Goal: Obtain resource: Download file/media

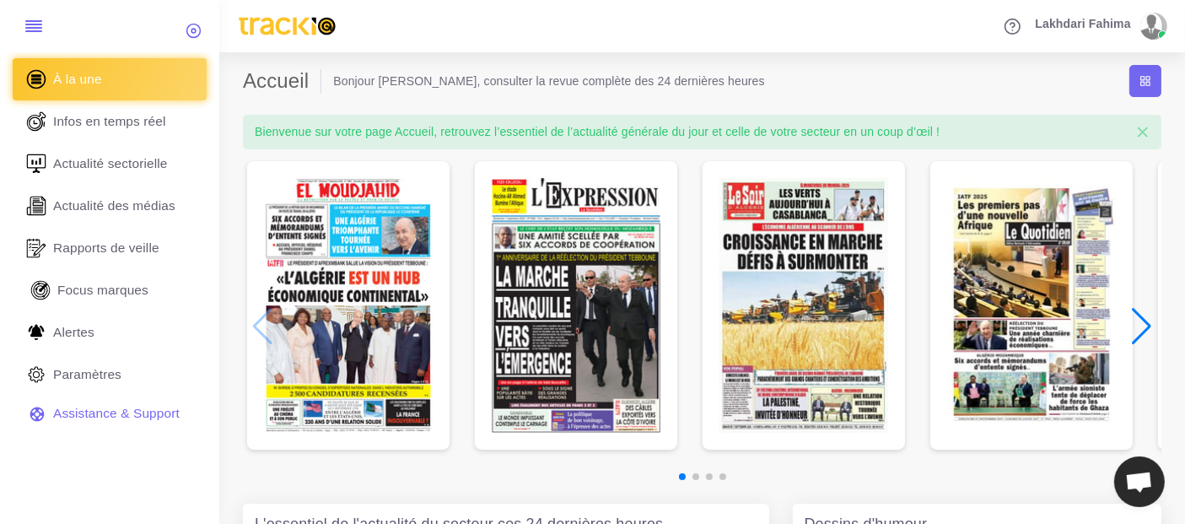
click at [140, 293] on span "Focus marques" at bounding box center [102, 290] width 91 height 19
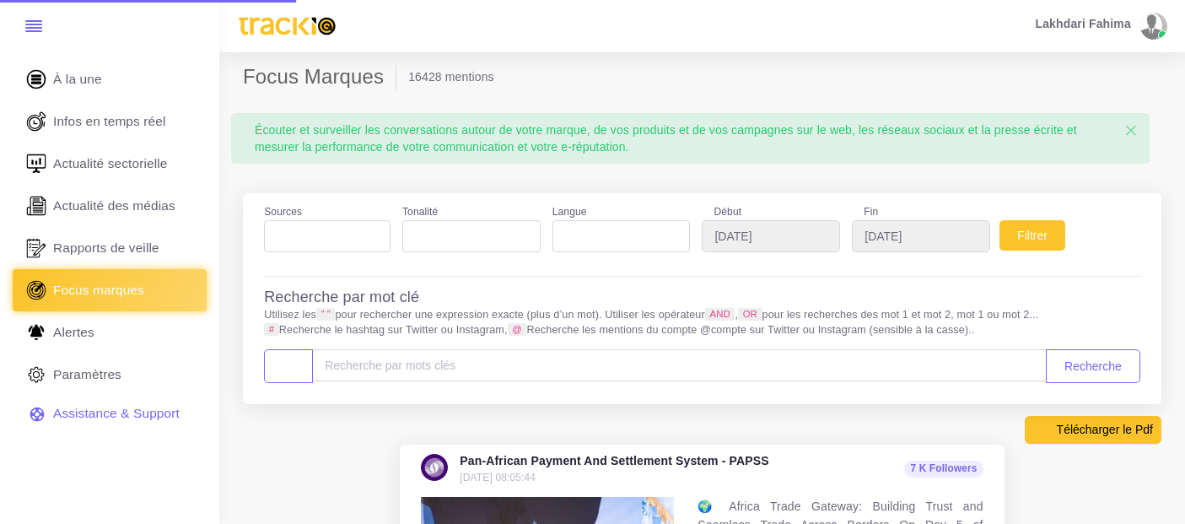
select select
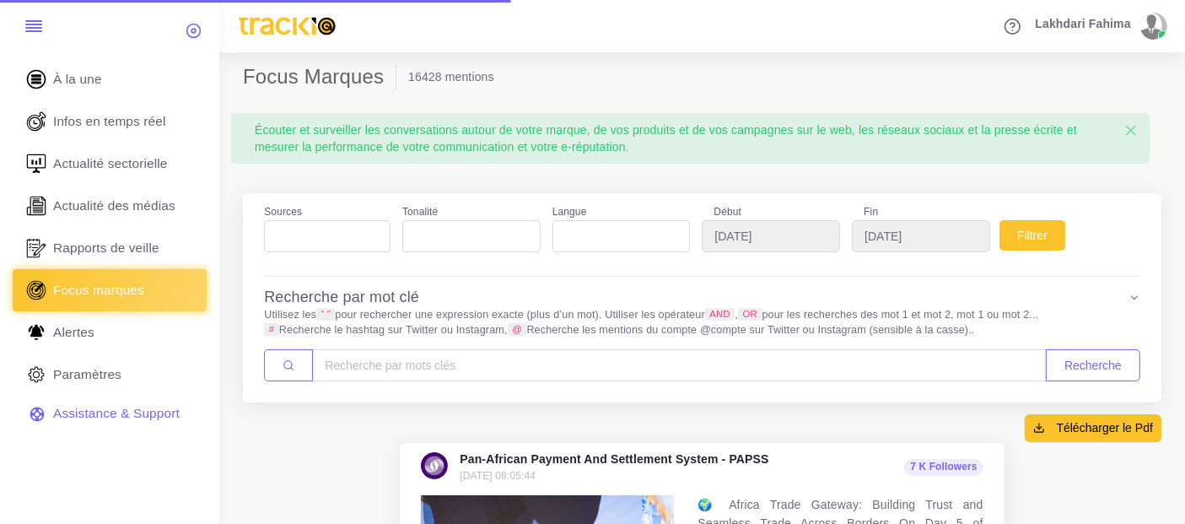
click at [309, 240] on ul at bounding box center [327, 232] width 125 height 23
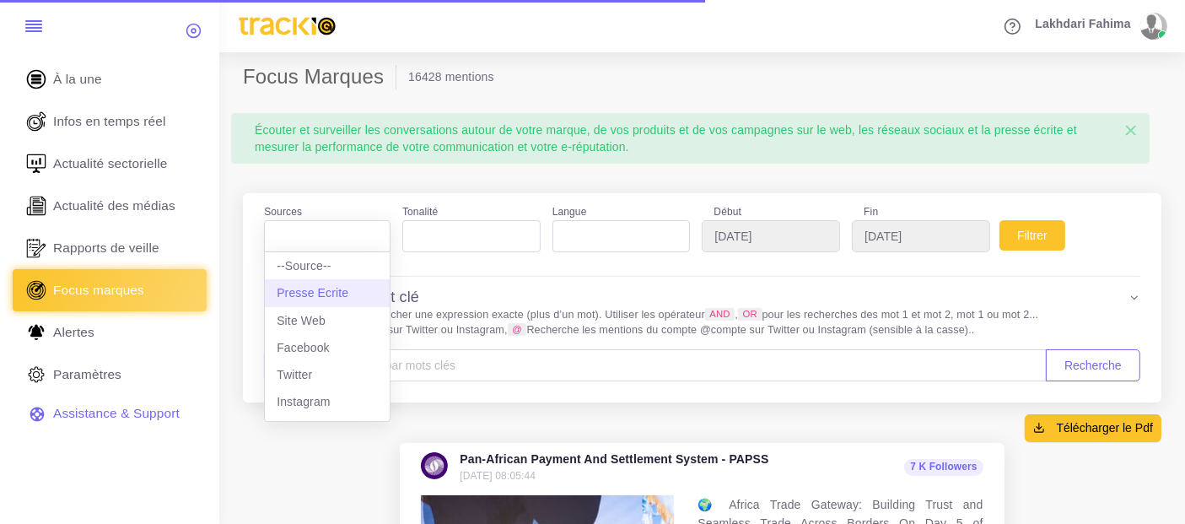
select select "presseecrite"
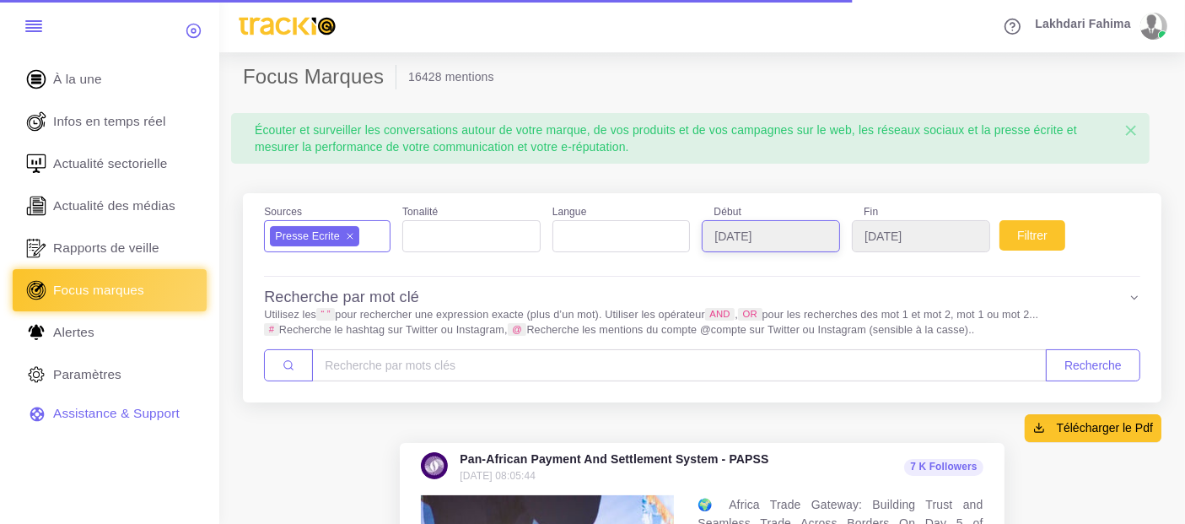
click at [806, 233] on input "2025-08-10" at bounding box center [771, 236] width 138 height 32
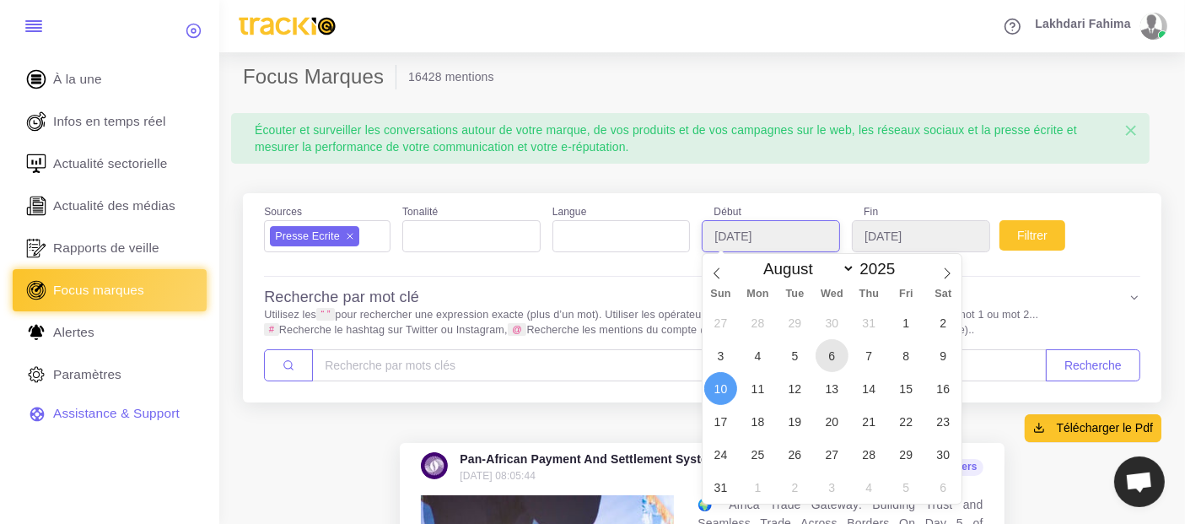
type input "2025-08-06"
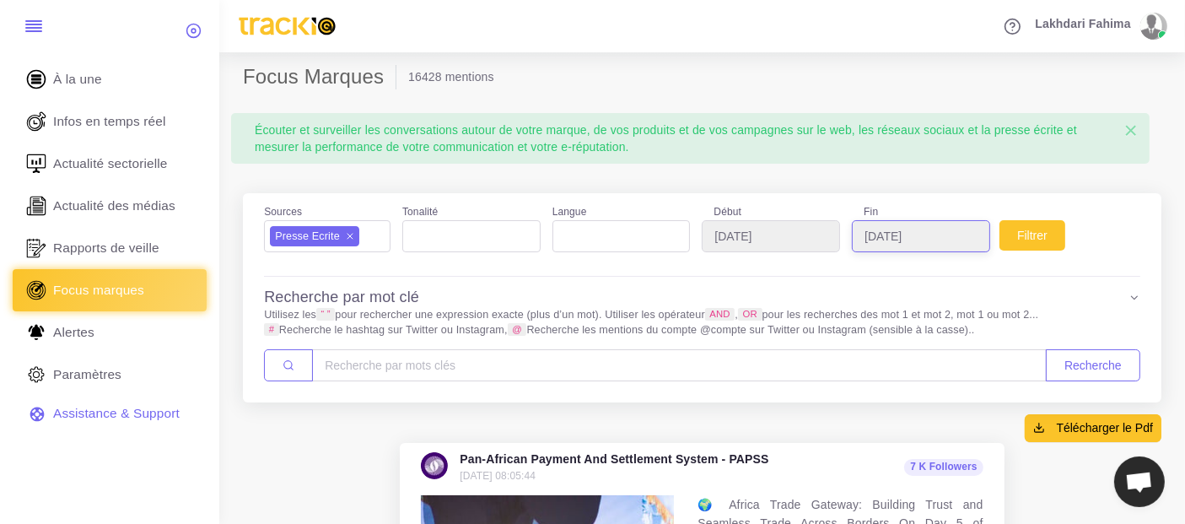
click at [961, 232] on input "2025-09-10" at bounding box center [921, 236] width 138 height 32
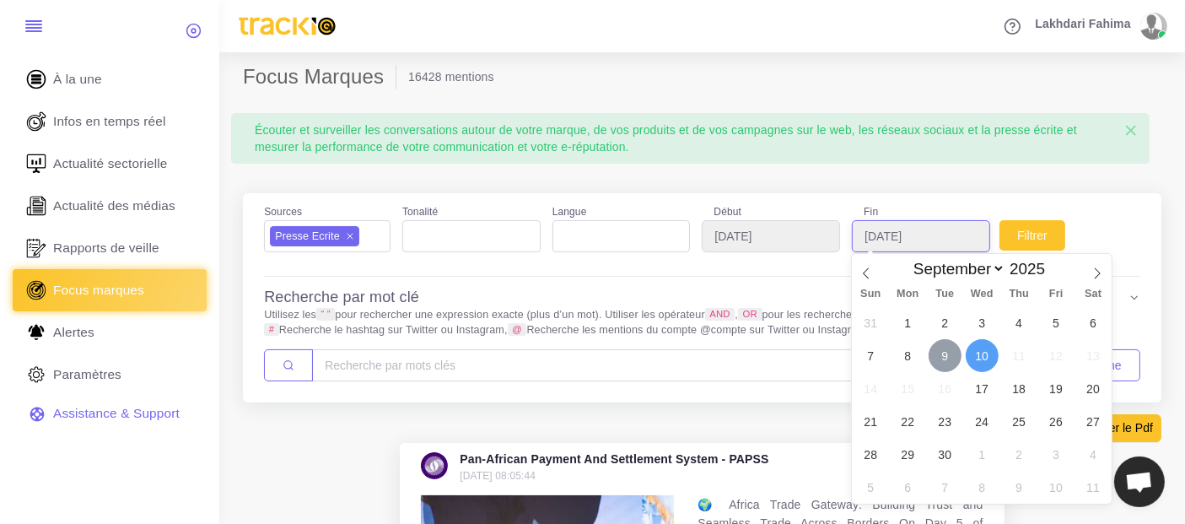
type input "2025-09-09"
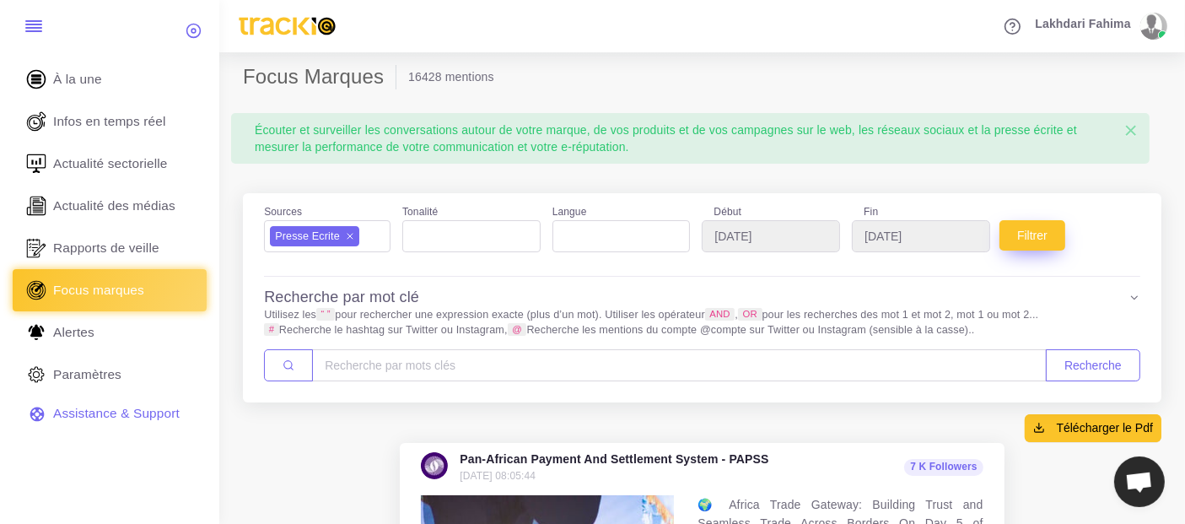
click at [1033, 239] on button "Filtrer" at bounding box center [1033, 235] width 66 height 30
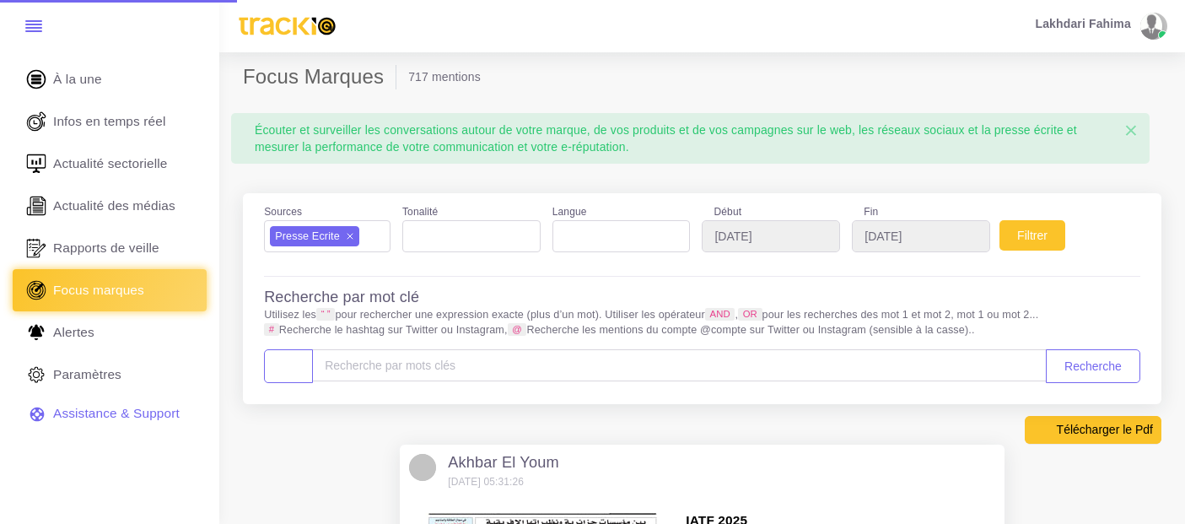
select select
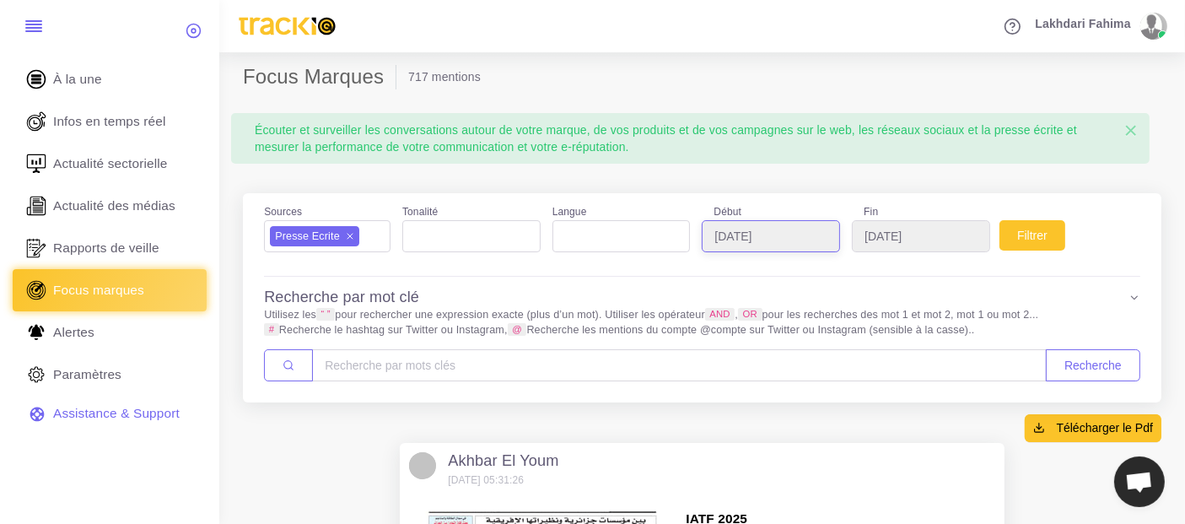
click at [753, 232] on input "[DATE]" at bounding box center [771, 236] width 138 height 32
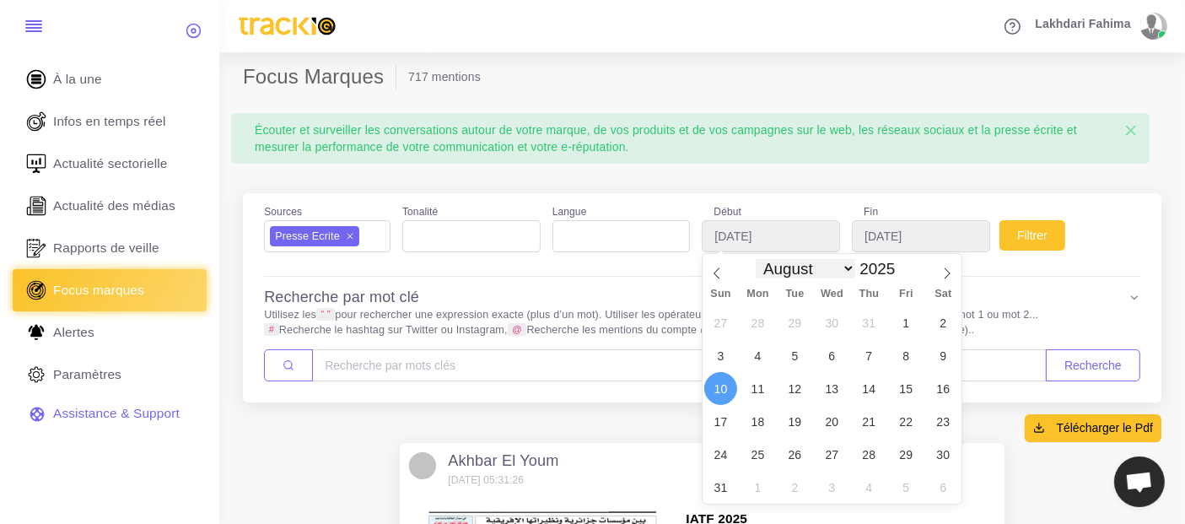
click at [819, 276] on select "January February March April May June July August September October November De…" at bounding box center [806, 268] width 100 height 19
select select "8"
click at [756, 259] on select "January February March April May June July August September October November De…" at bounding box center [806, 268] width 100 height 19
type input "[DATE]"
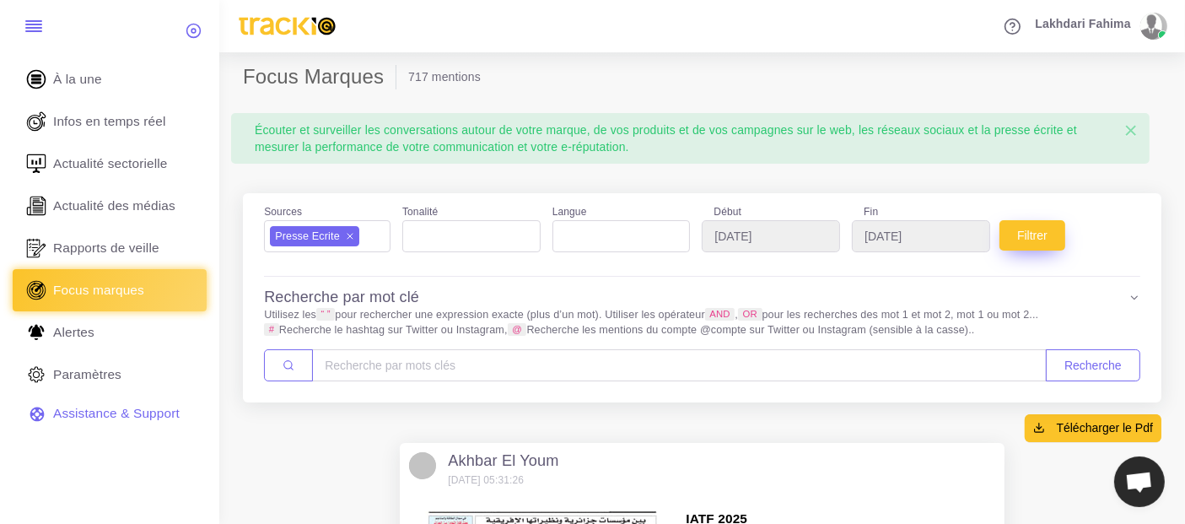
click at [1059, 238] on button "Filtrer" at bounding box center [1033, 235] width 66 height 30
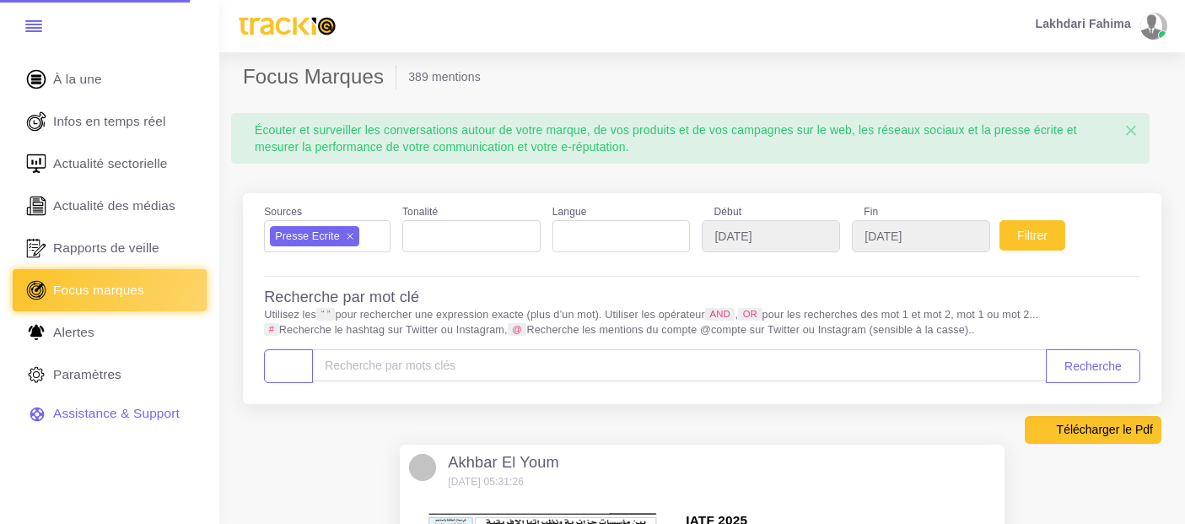
select select
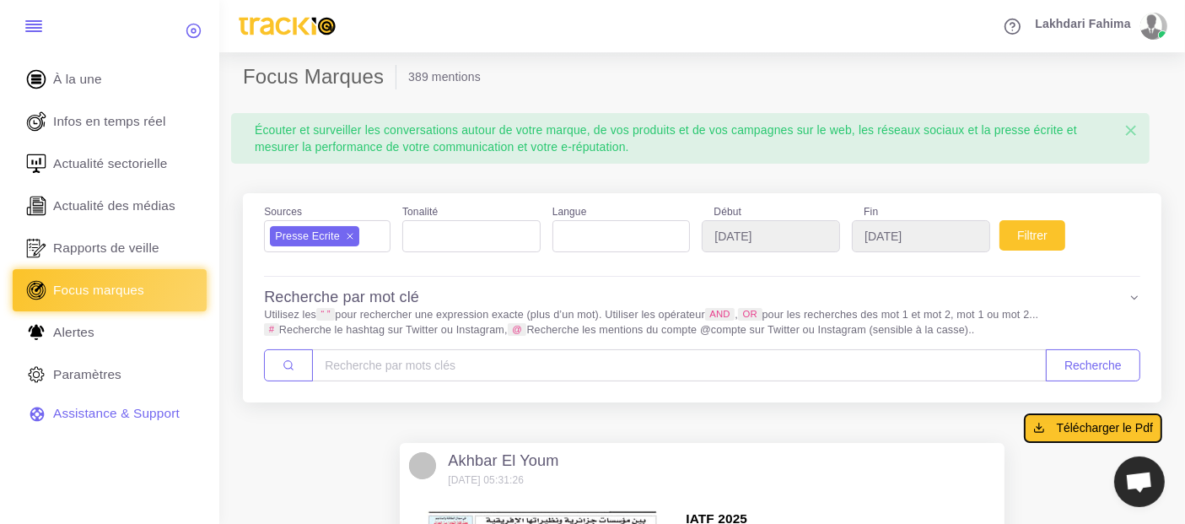
click at [1058, 424] on span "Télécharger le Pdf" at bounding box center [1105, 427] width 96 height 17
